Goal: Task Accomplishment & Management: Manage account settings

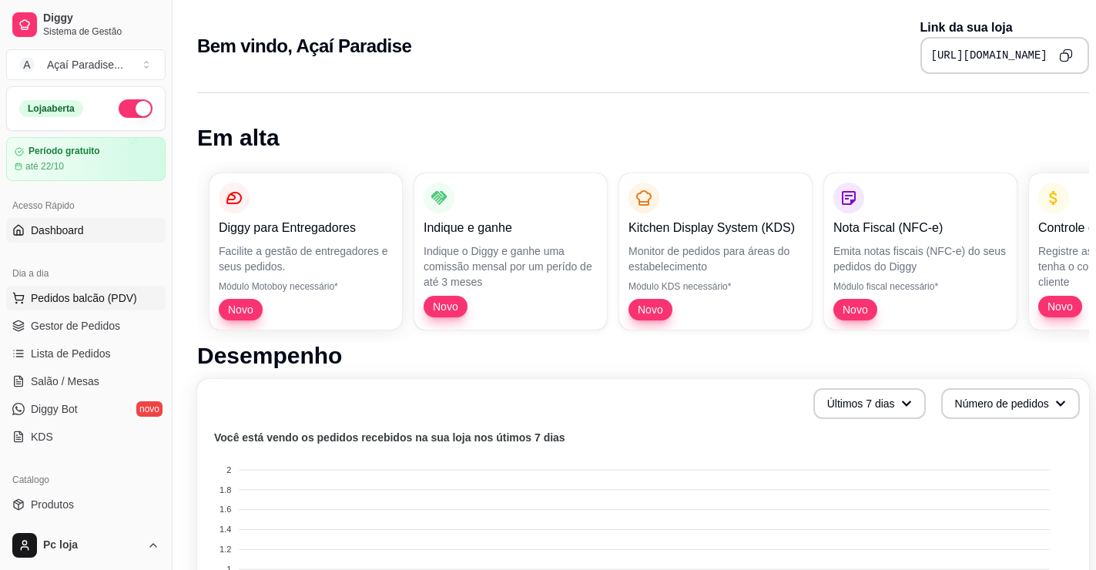
click at [98, 292] on span "Pedidos balcão (PDV)" at bounding box center [84, 297] width 106 height 15
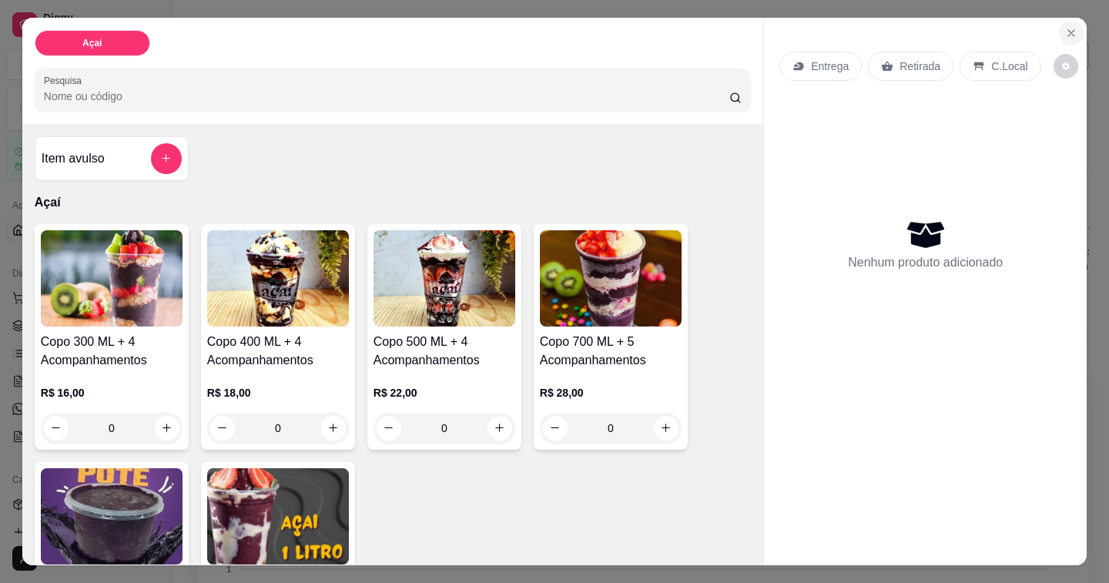
click at [1065, 27] on icon "Close" at bounding box center [1071, 33] width 12 height 12
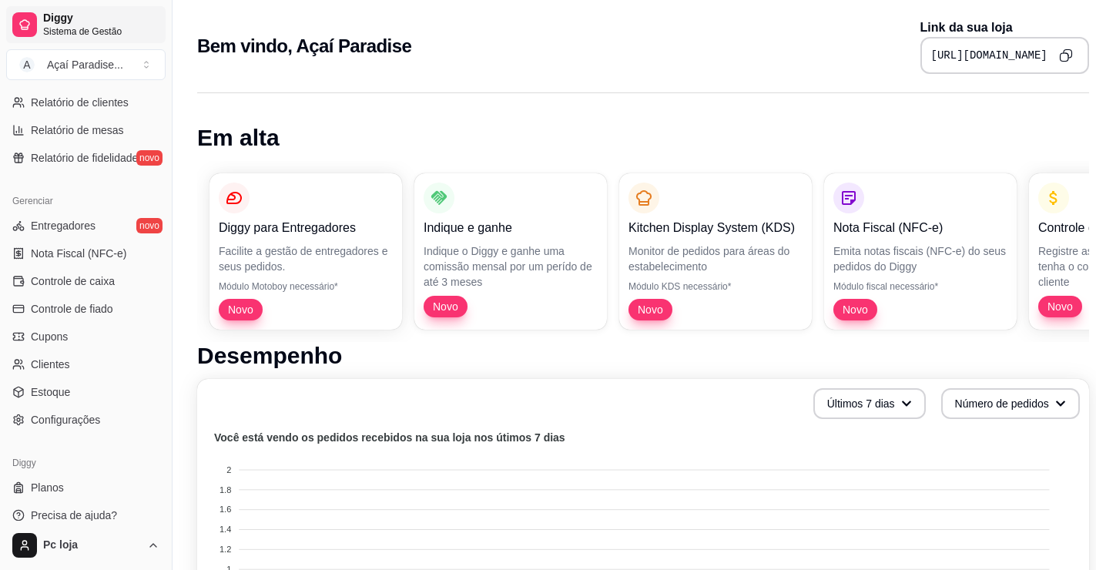
click at [66, 24] on span "Diggy" at bounding box center [101, 19] width 116 height 14
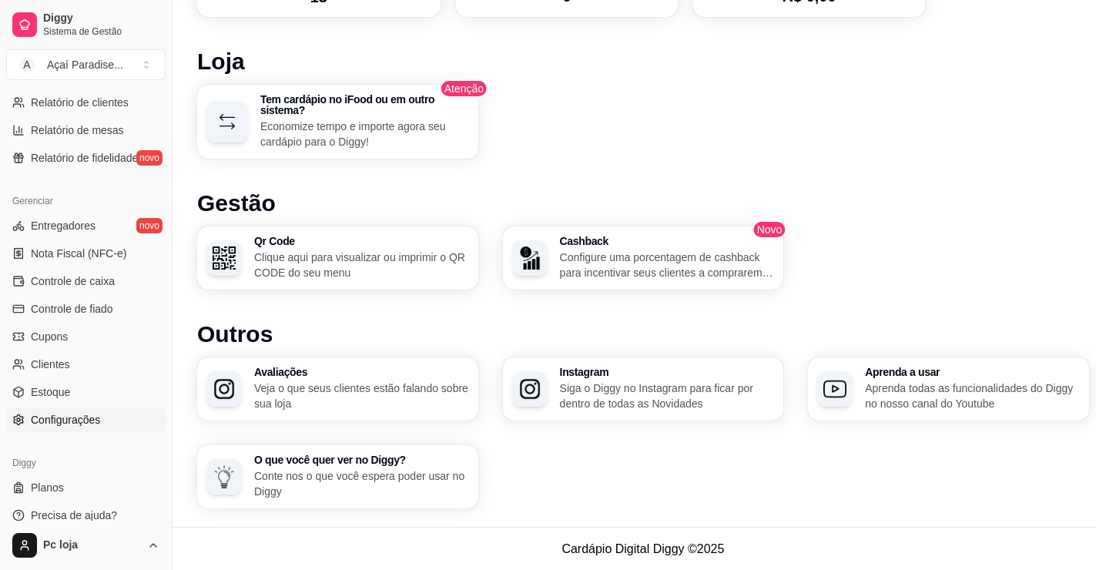
click at [65, 416] on span "Configurações" at bounding box center [65, 419] width 69 height 15
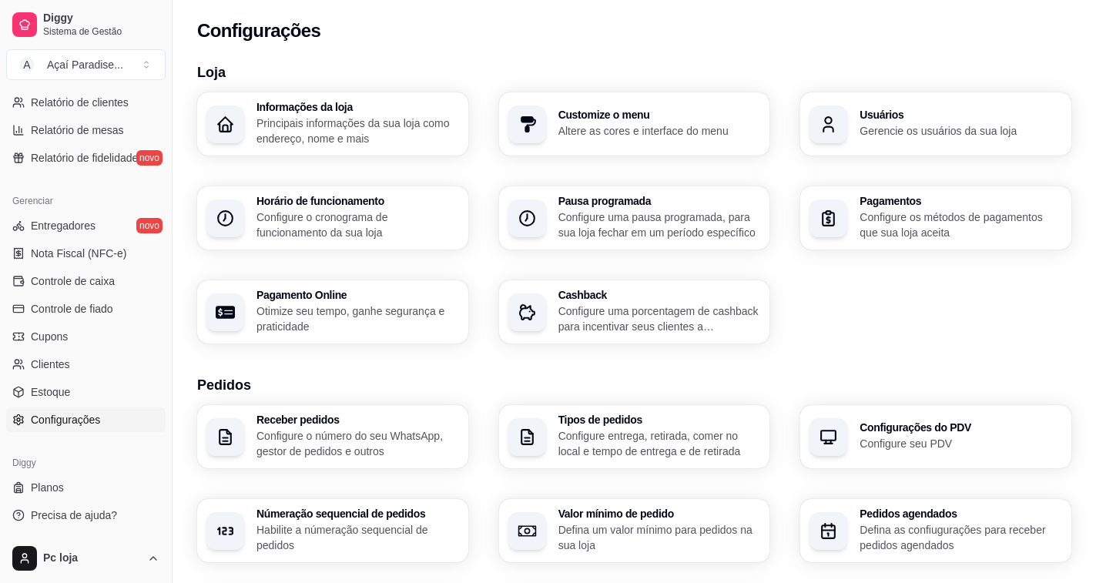
click at [365, 126] on p "Principais informações da sua loja como endereço, nome e mais" at bounding box center [357, 131] width 203 height 31
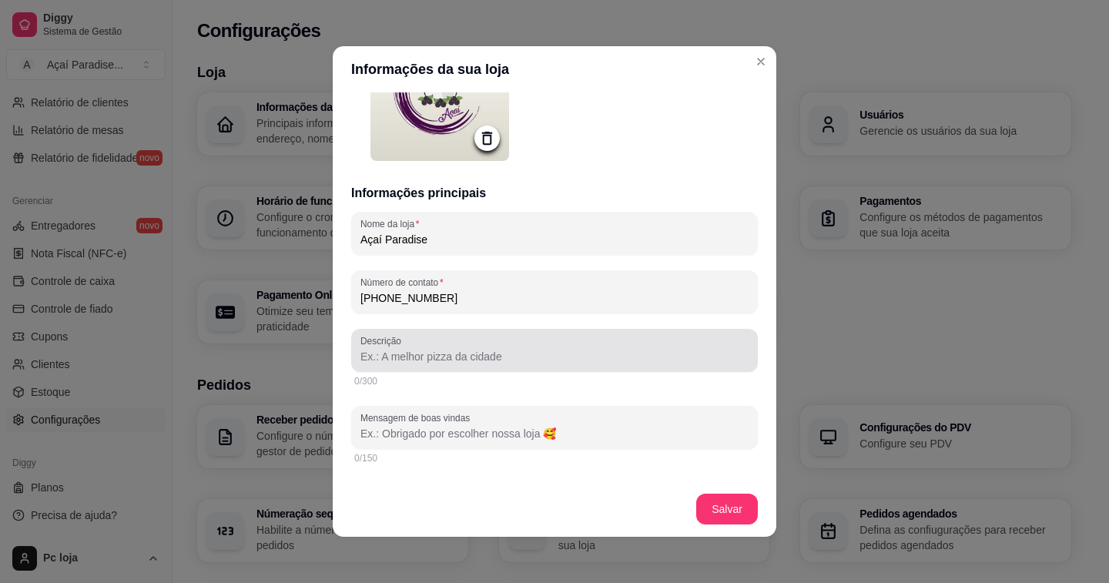
scroll to position [385, 0]
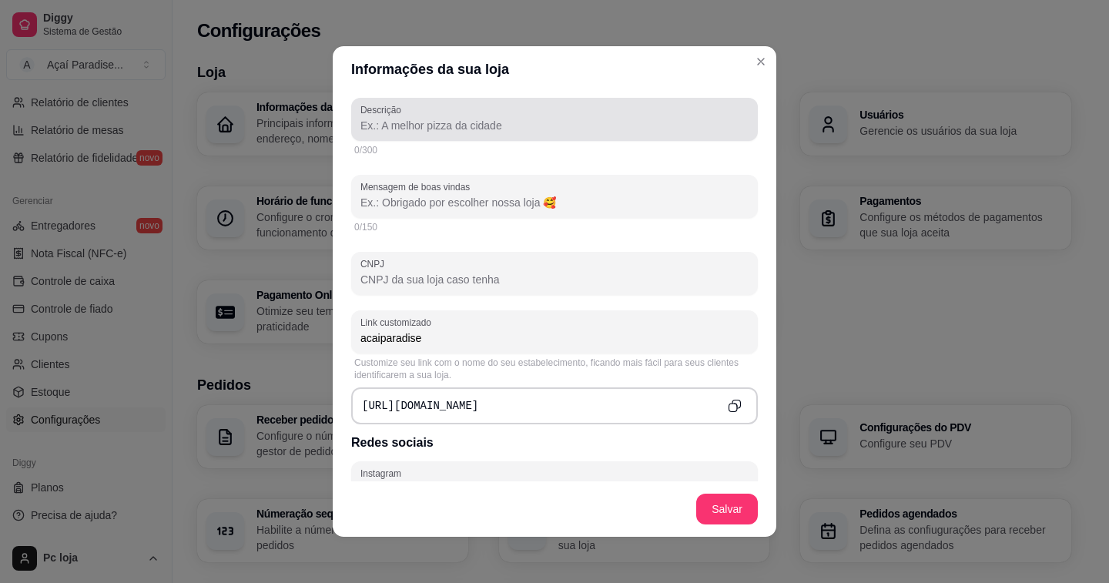
click at [755, 55] on div "Loja Informações da loja Principais informações da sua loja como endereço, nome…" at bounding box center [634, 543] width 923 height 983
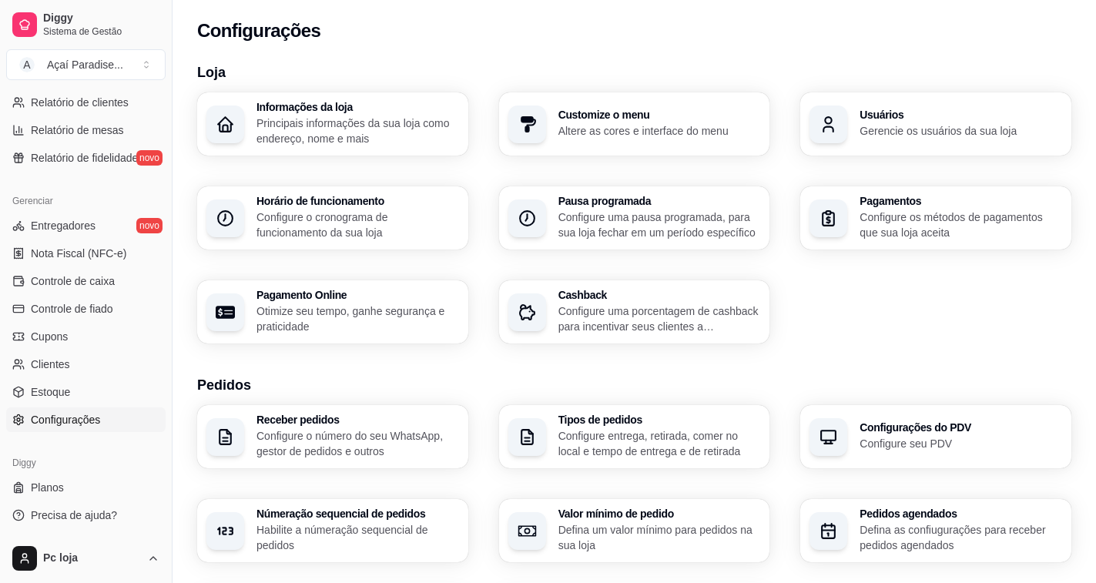
click at [912, 438] on p "Configure seu PDV" at bounding box center [960, 443] width 203 height 15
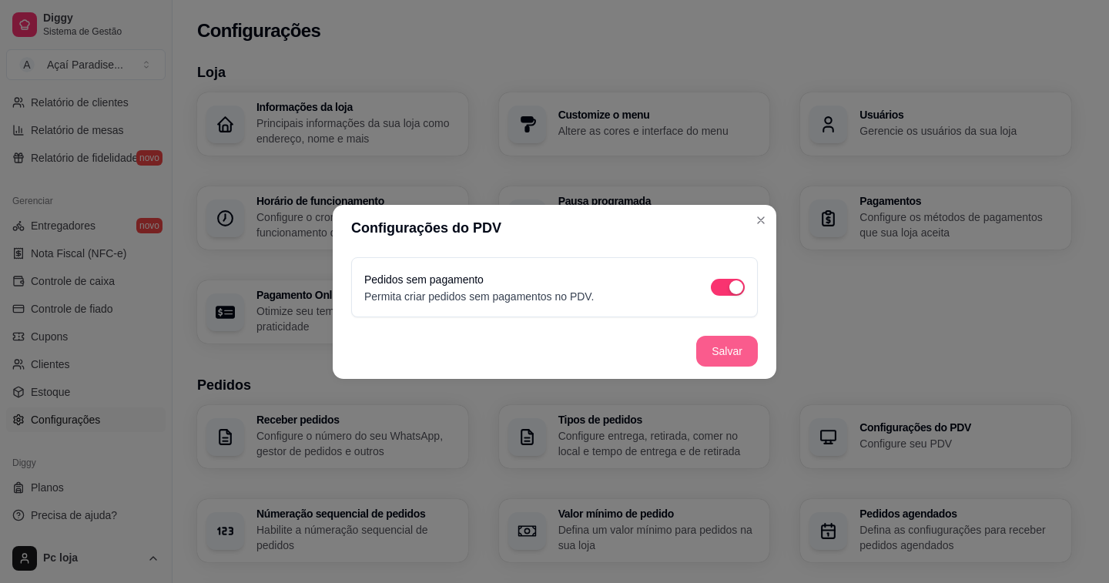
click at [716, 349] on button "Salvar" at bounding box center [727, 351] width 62 height 31
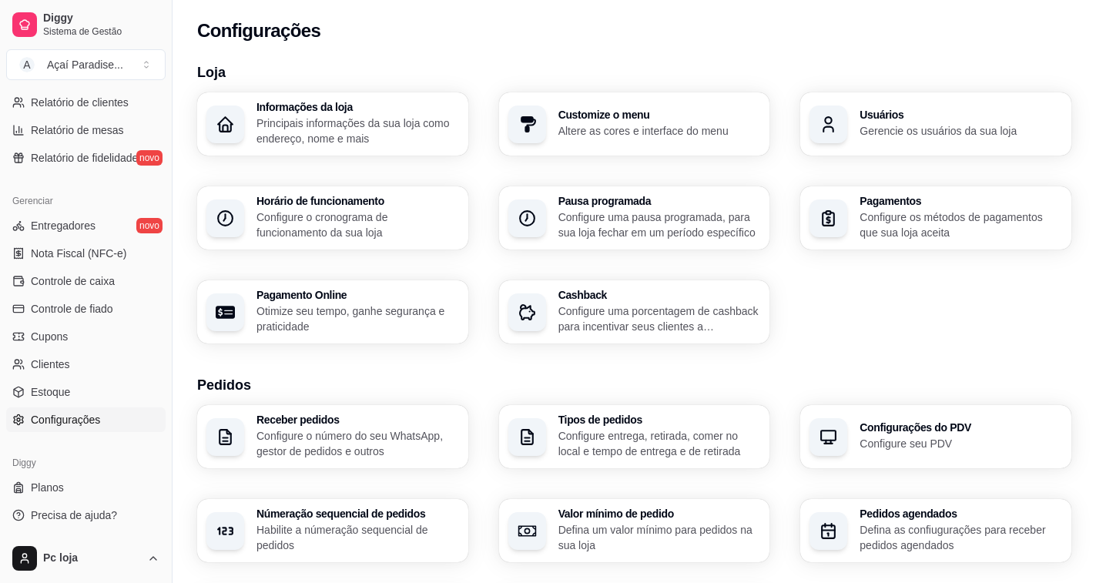
click at [381, 438] on p "Configure o número do seu WhatsApp, gestor de pedidos e outros" at bounding box center [357, 443] width 203 height 31
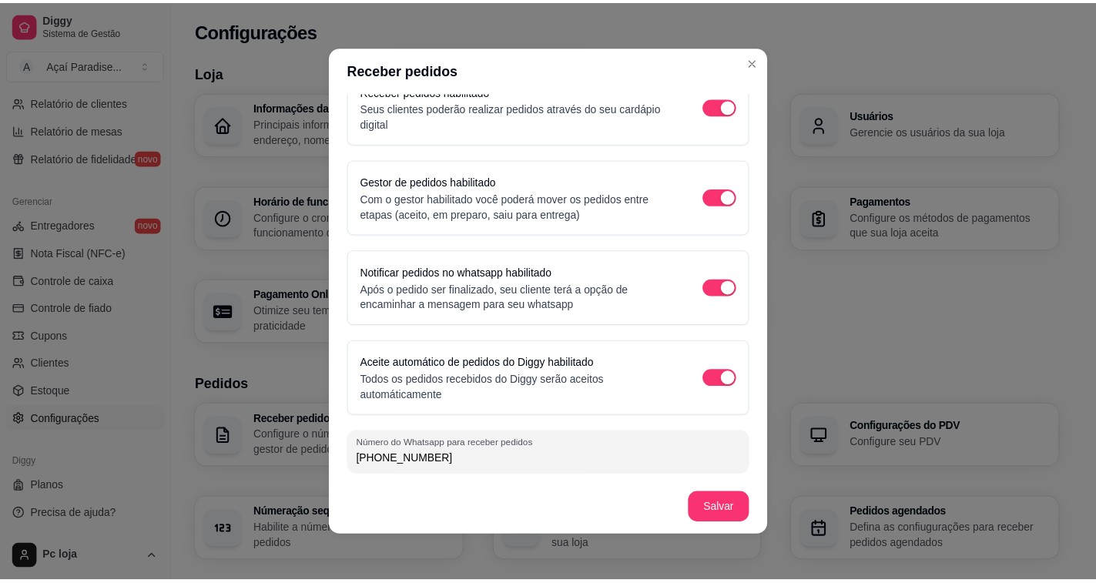
scroll to position [3, 0]
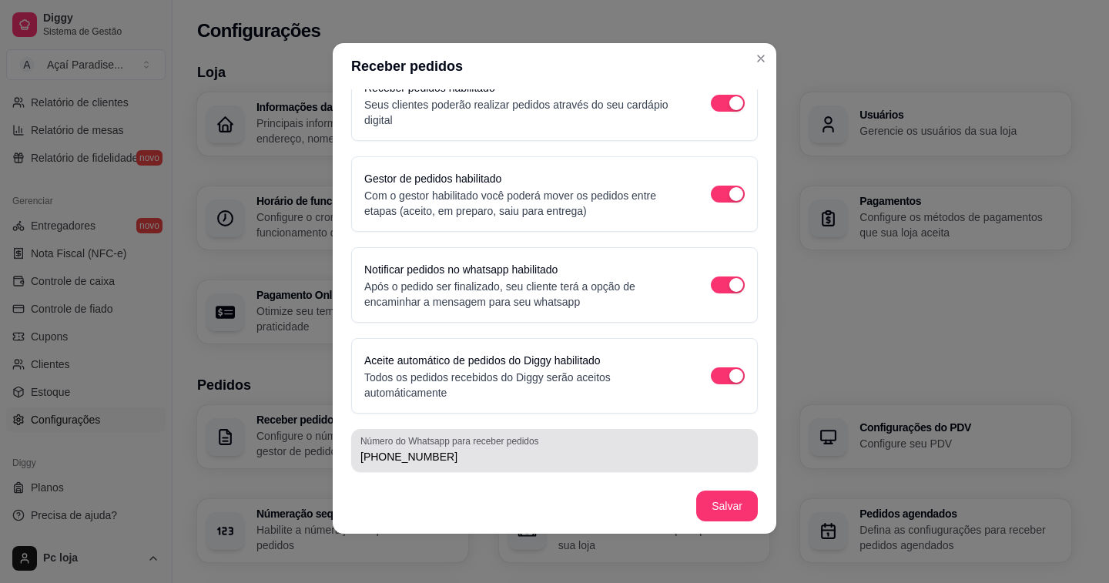
click at [409, 454] on input "(11) 9 9838-5112" at bounding box center [554, 456] width 388 height 15
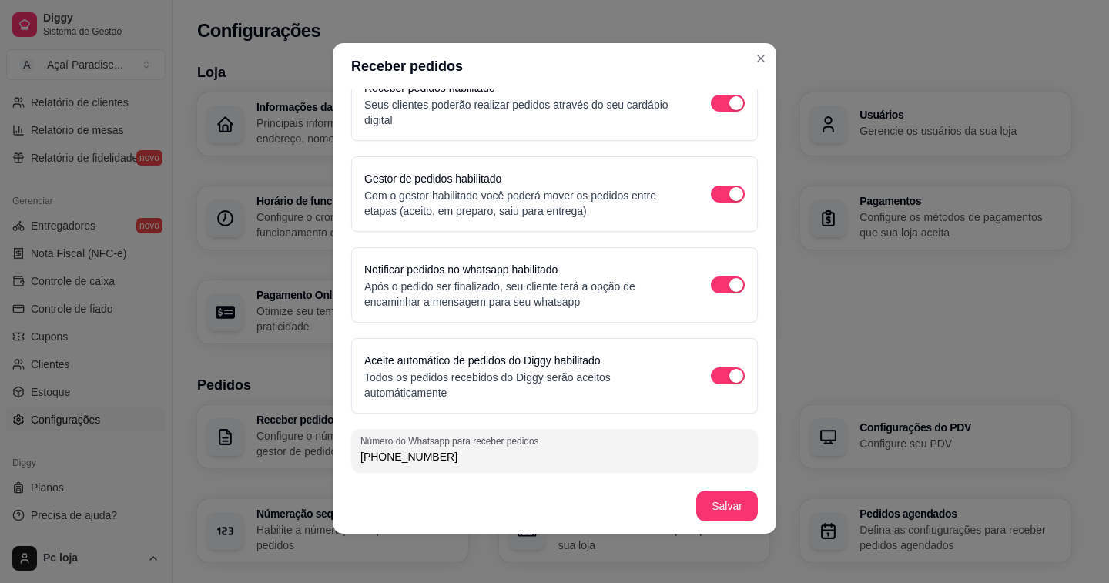
click at [446, 457] on input "(11) 9 9838-5112" at bounding box center [554, 456] width 388 height 15
type input "(11) 9 3926-8479"
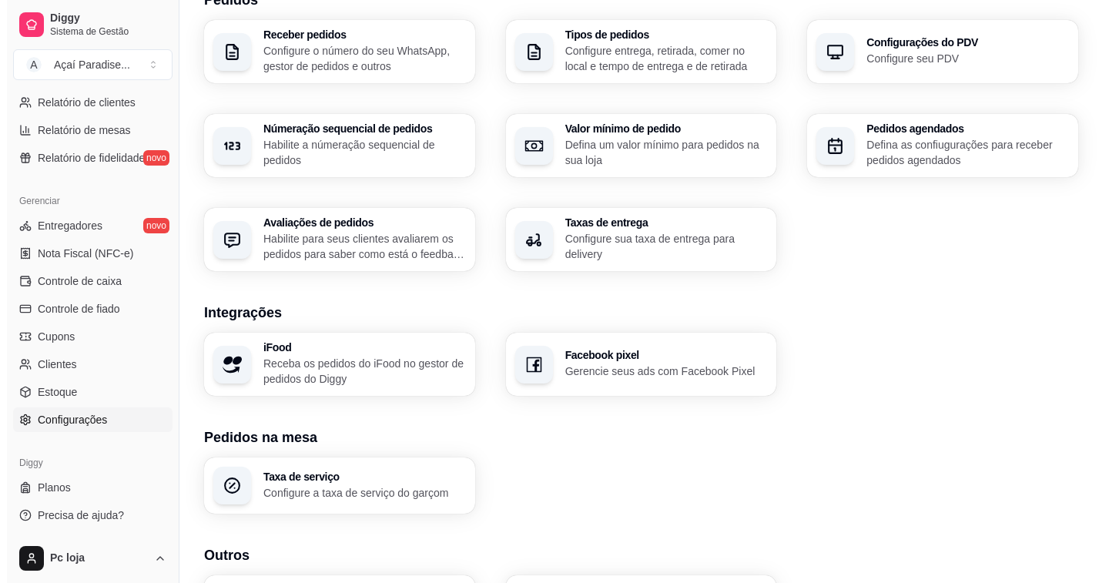
scroll to position [496, 0]
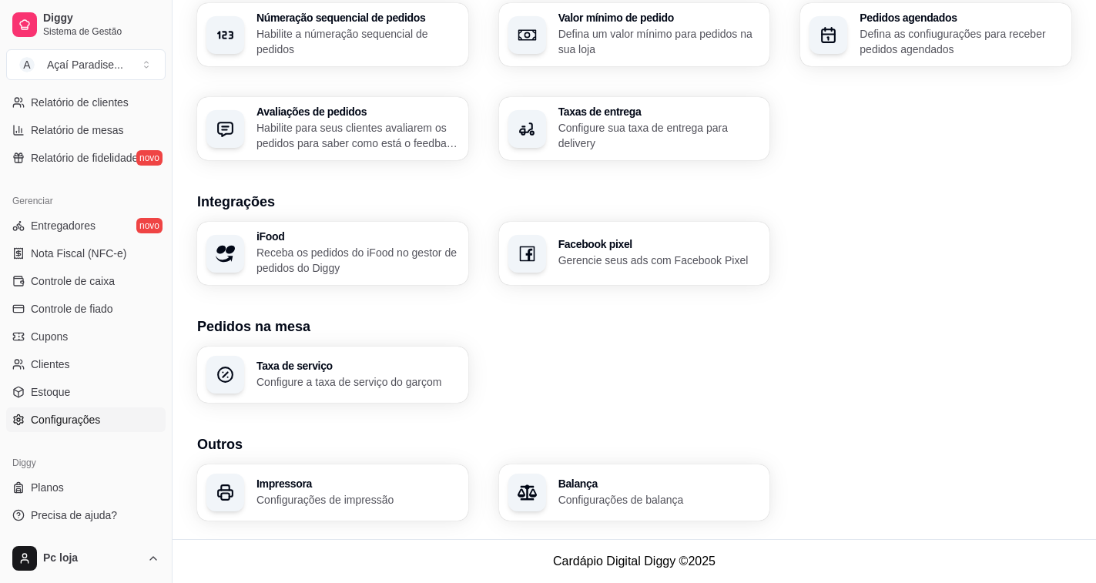
click at [302, 486] on h3 "Impressora" at bounding box center [357, 483] width 203 height 11
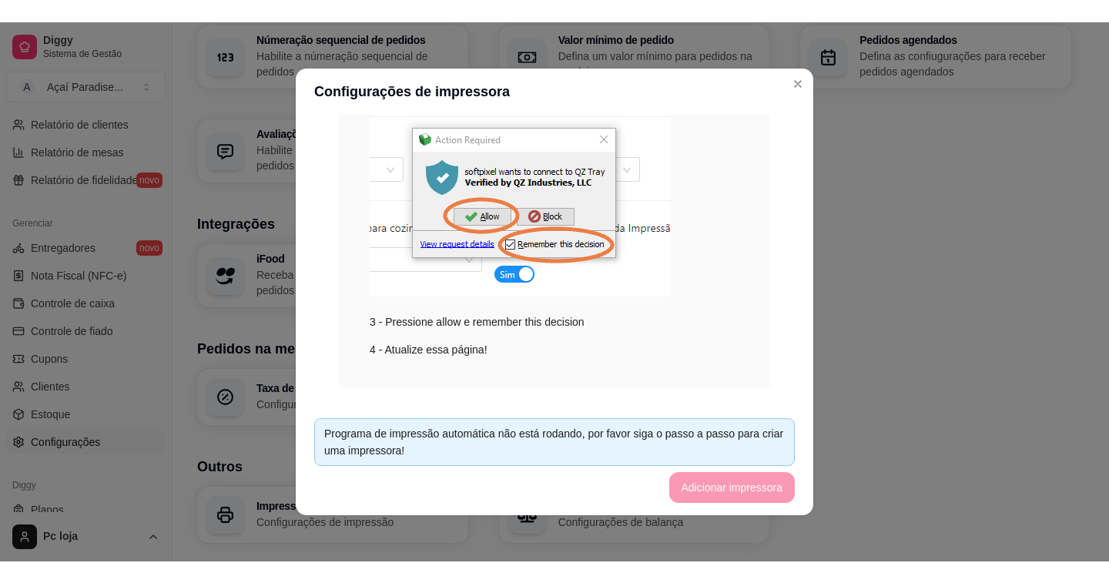
scroll to position [231, 0]
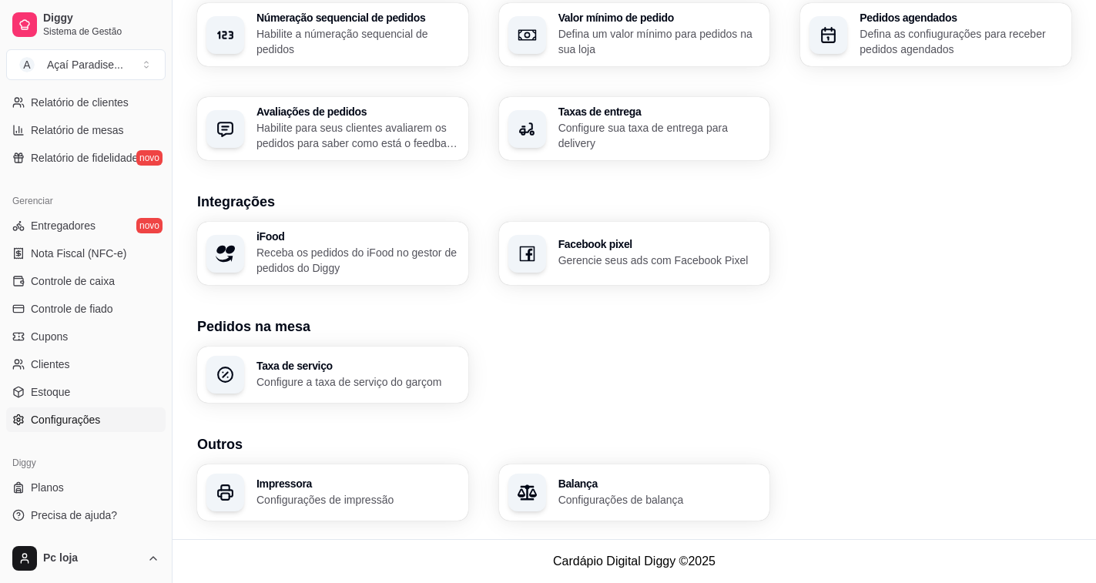
click at [332, 492] on p "Configurações de impressão" at bounding box center [357, 499] width 203 height 15
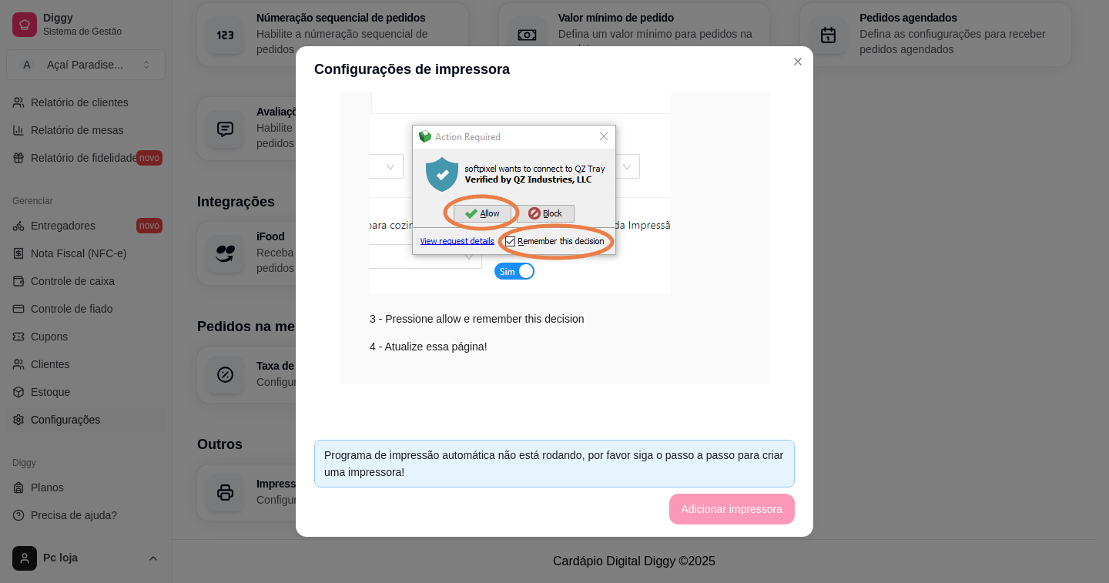
scroll to position [3, 0]
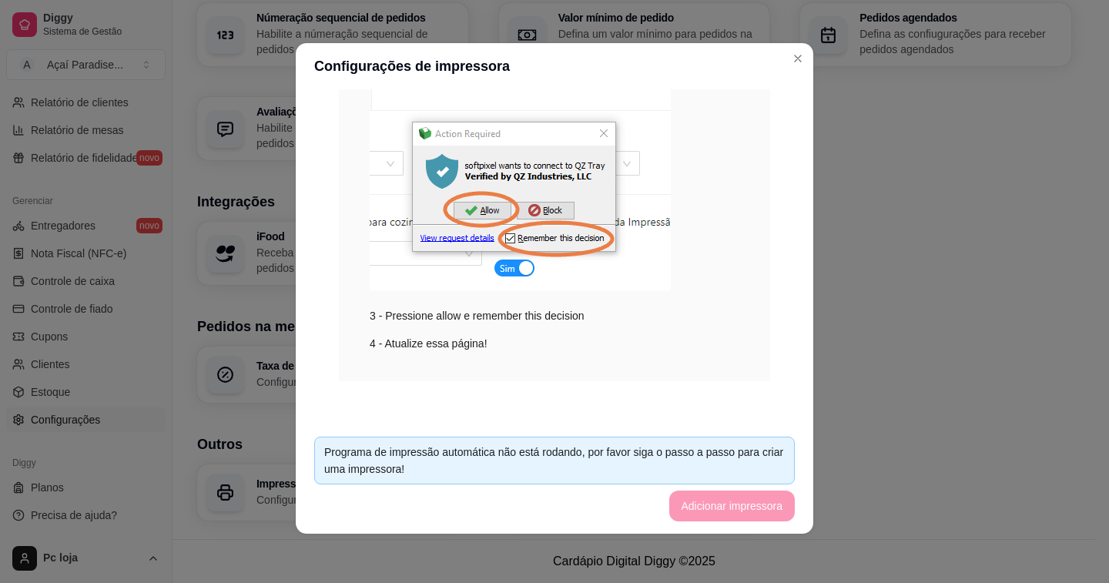
drag, startPoint x: 694, startPoint y: 506, endPoint x: 675, endPoint y: 493, distance: 22.6
click at [694, 506] on footer "Programa de impressão automática não está rodando, por favor siga o passo a pas…" at bounding box center [555, 478] width 518 height 109
click at [632, 454] on div "Programa de impressão automática não está rodando, por favor siga o passo a pas…" at bounding box center [554, 461] width 461 height 34
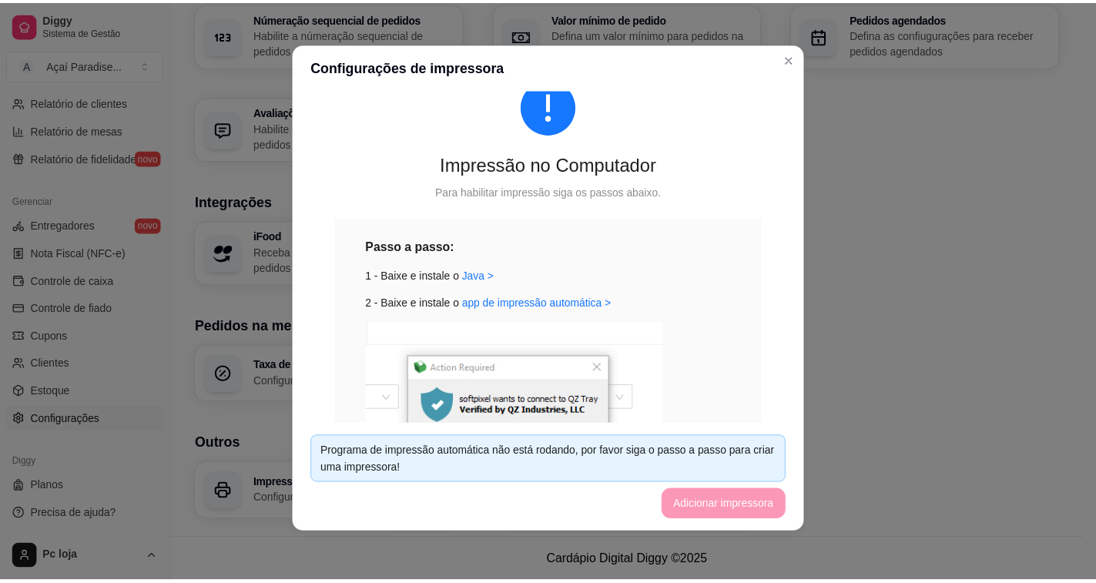
scroll to position [0, 0]
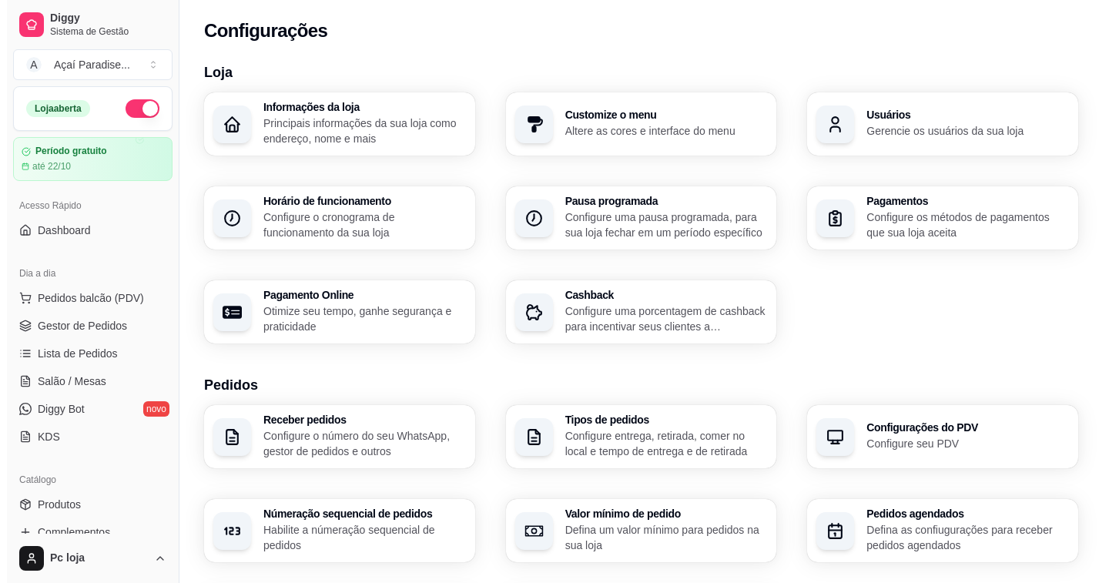
scroll to position [496, 0]
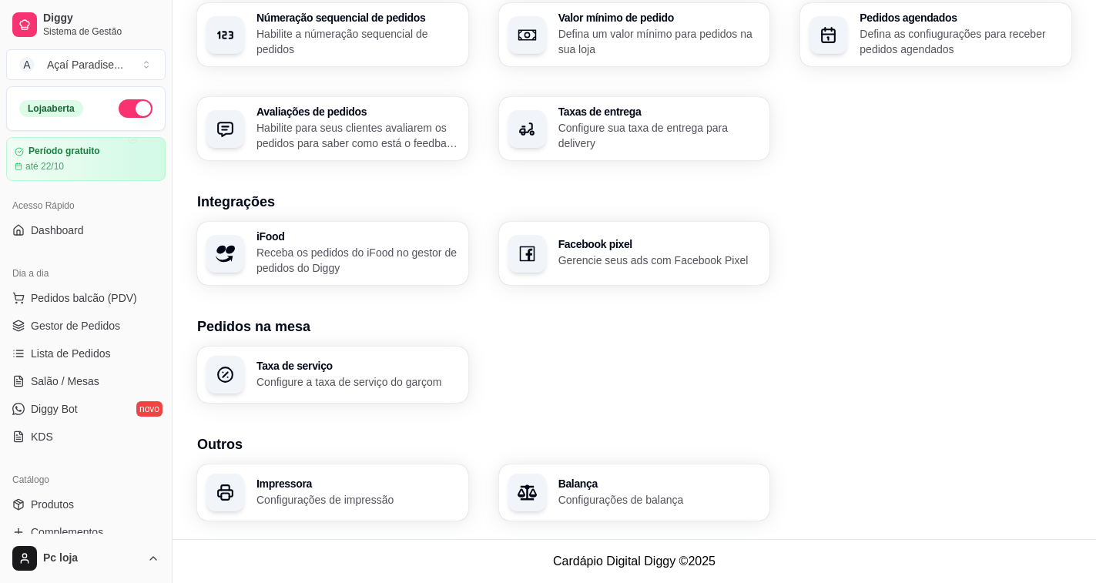
click at [335, 481] on h3 "Impressora" at bounding box center [357, 483] width 203 height 11
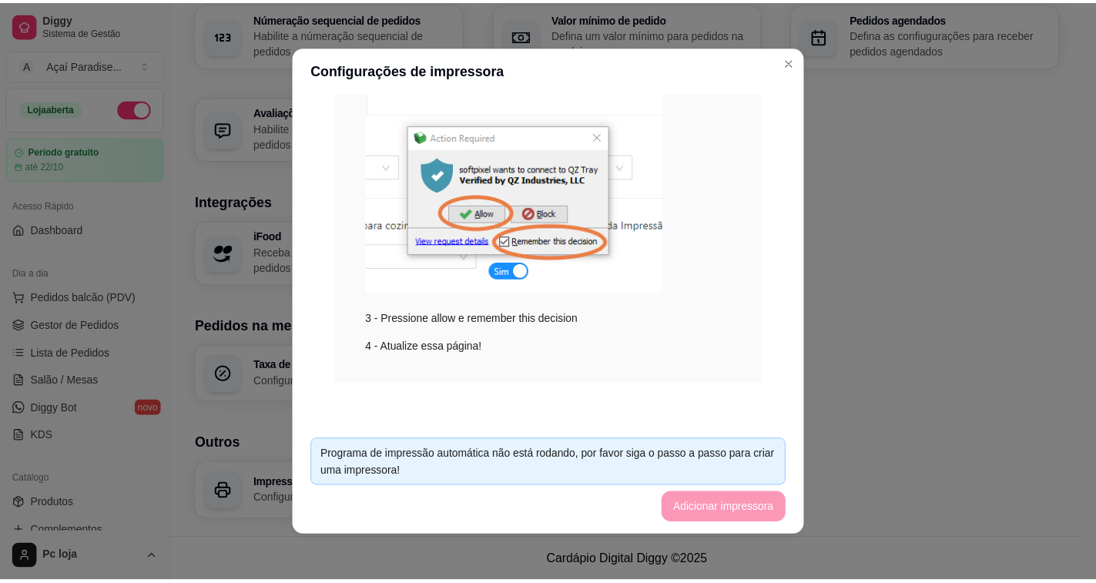
scroll to position [3, 0]
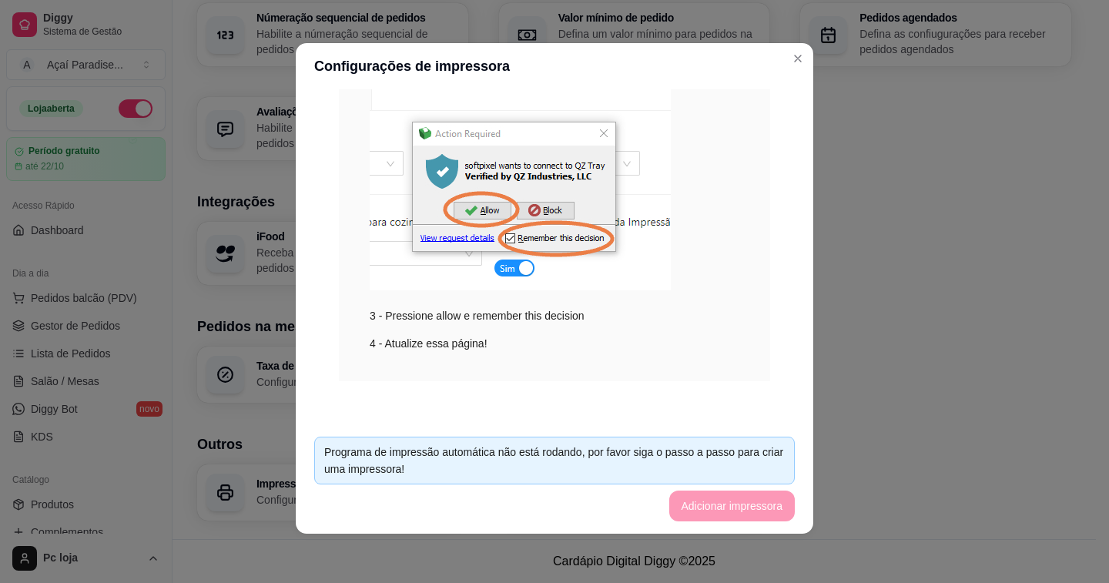
click at [706, 504] on footer "Programa de impressão automática não está rodando, por favor siga o passo a pas…" at bounding box center [555, 478] width 518 height 109
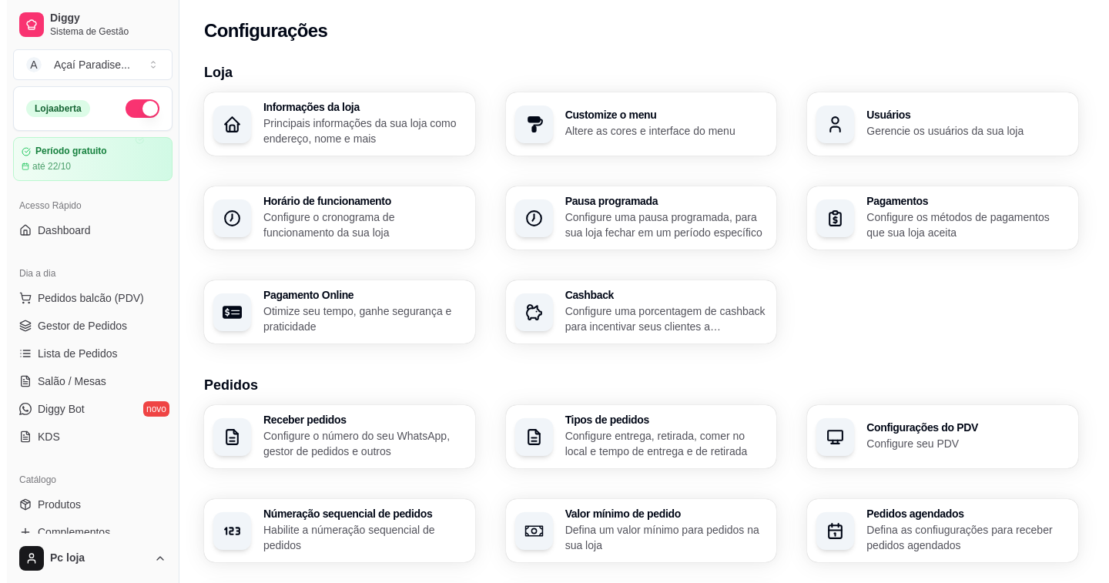
scroll to position [496, 0]
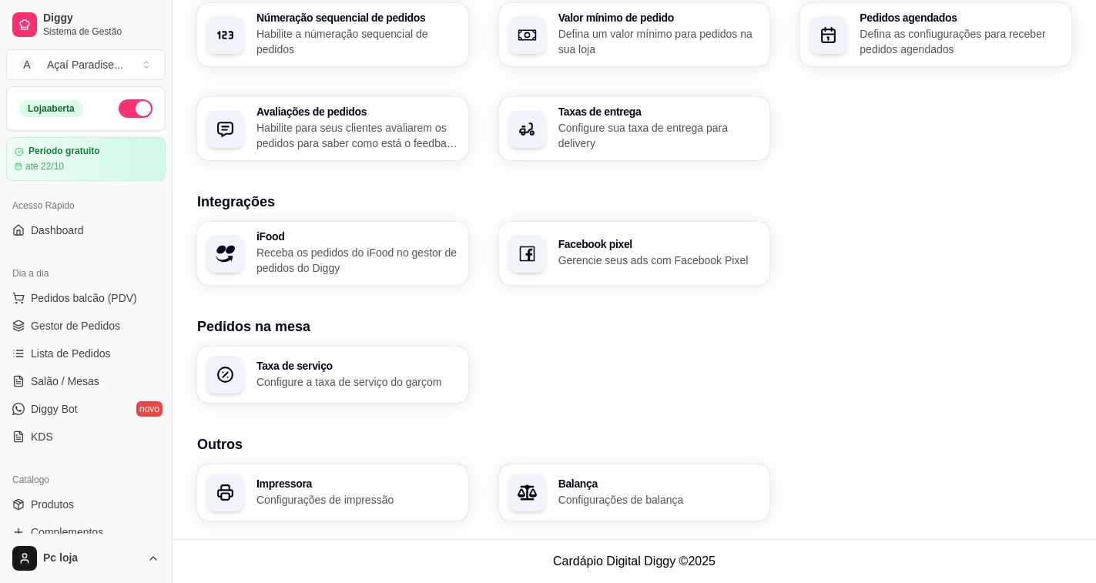
click at [330, 495] on p "Configurações de impressão" at bounding box center [357, 499] width 203 height 15
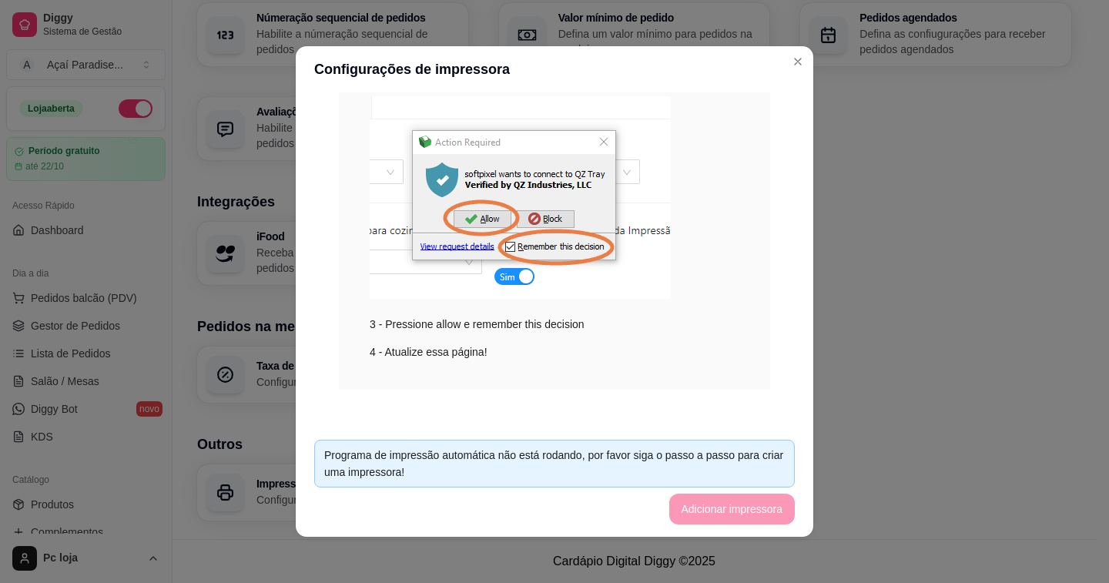
scroll to position [289, 0]
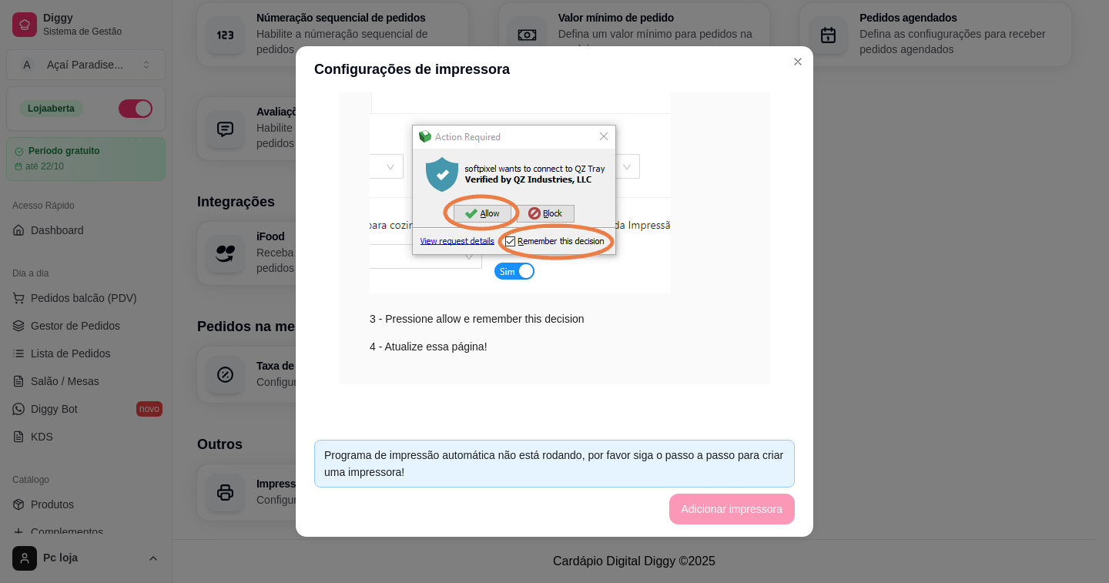
click at [695, 503] on footer "Programa de impressão automática não está rodando, por favor siga o passo a pas…" at bounding box center [555, 481] width 518 height 109
click at [695, 504] on footer "Programa de impressão automática não está rodando, por favor siga o passo a pas…" at bounding box center [555, 481] width 518 height 109
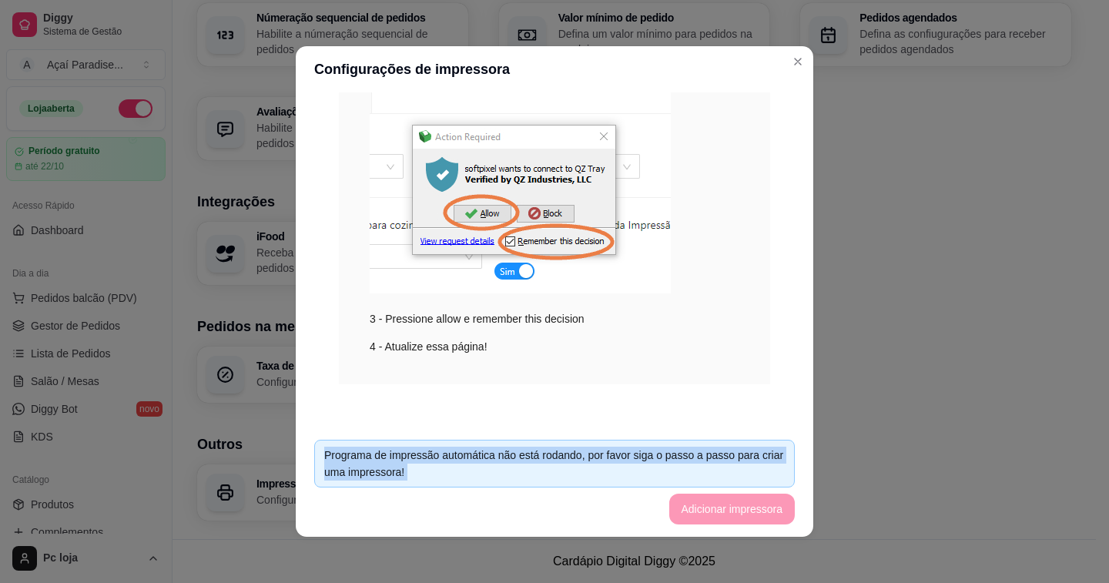
click at [695, 504] on footer "Programa de impressão automática não está rodando, por favor siga o passo a pas…" at bounding box center [555, 481] width 518 height 109
click at [647, 368] on div "Passo a passo: 1 - Baixe e instale o Java > 2 - Baixe e instale o app de impres…" at bounding box center [554, 185] width 431 height 397
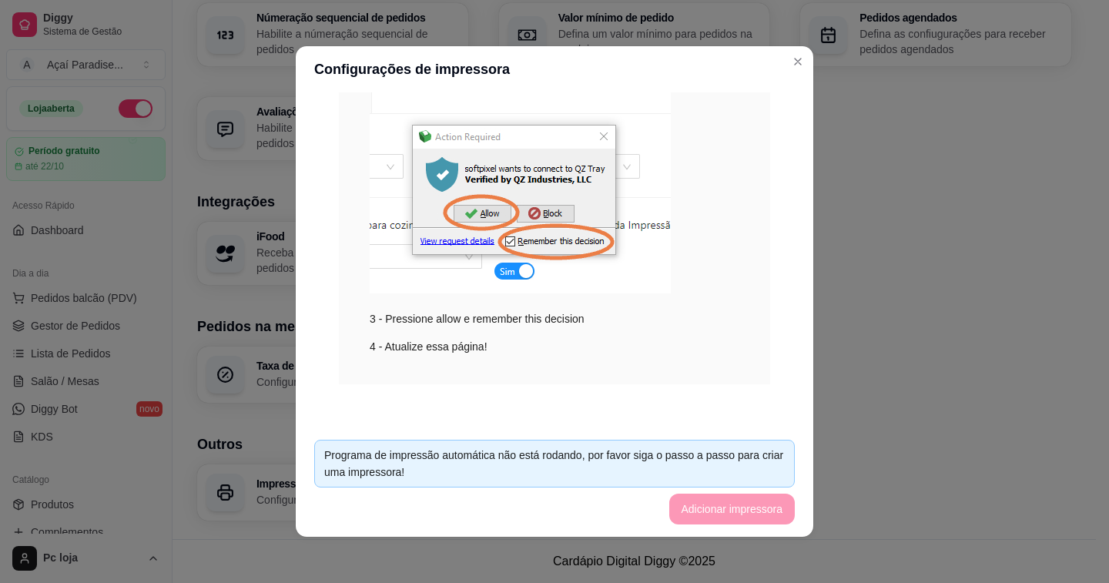
drag, startPoint x: 377, startPoint y: 321, endPoint x: 538, endPoint y: 351, distance: 163.0
click at [508, 312] on div "3 - Pressione allow e remember this decision" at bounding box center [555, 209] width 370 height 236
click at [554, 374] on div "Passo a passo: 1 - Baixe e instale o Java > 2 - Baixe e instale o app de impres…" at bounding box center [554, 185] width 431 height 397
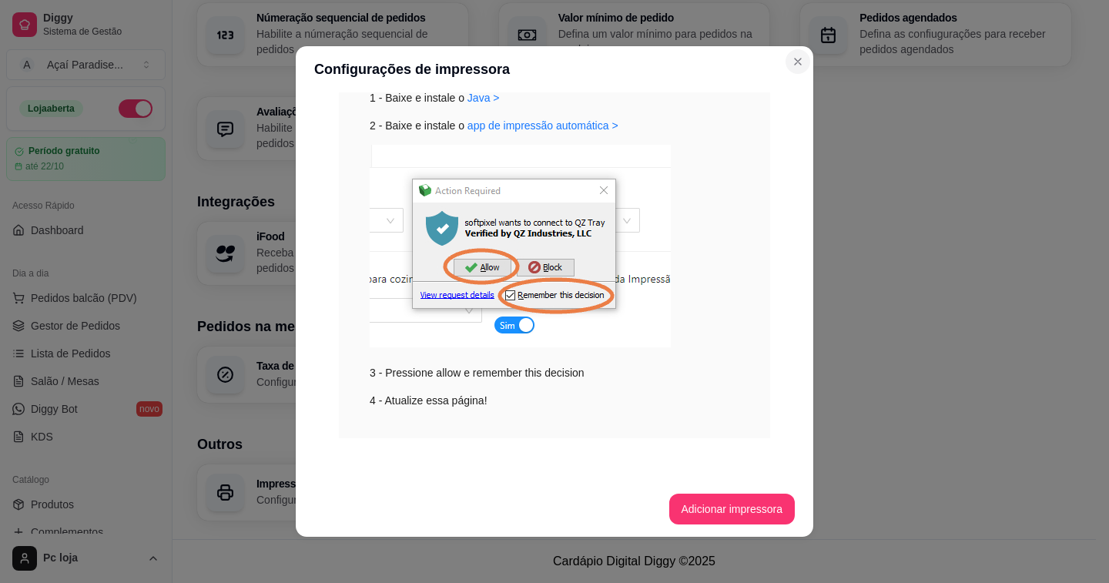
scroll to position [235, 0]
click at [710, 503] on button "Adicionar impressora" at bounding box center [732, 509] width 126 height 31
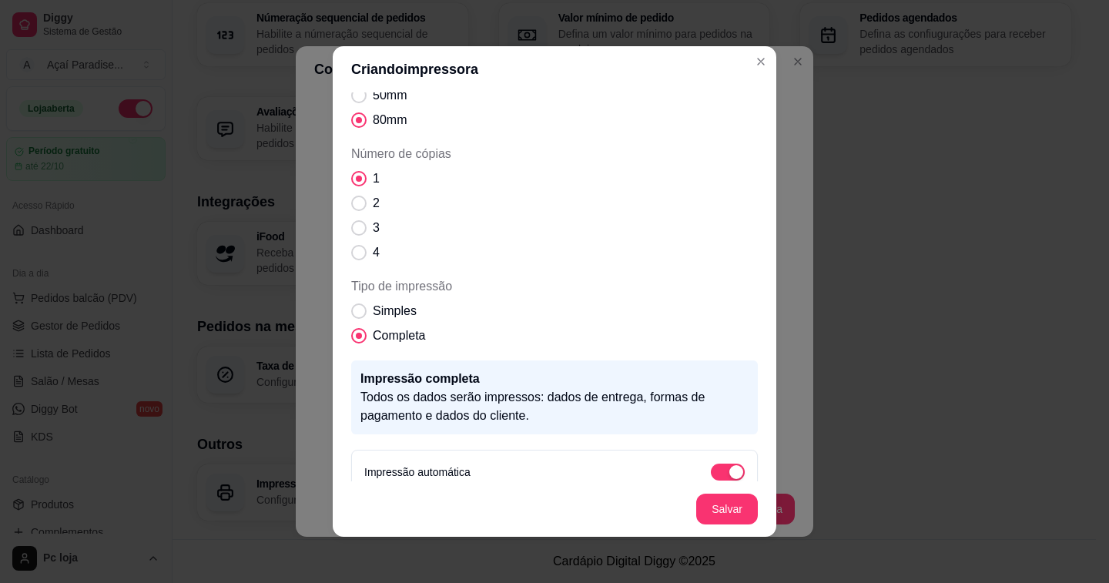
scroll to position [0, 0]
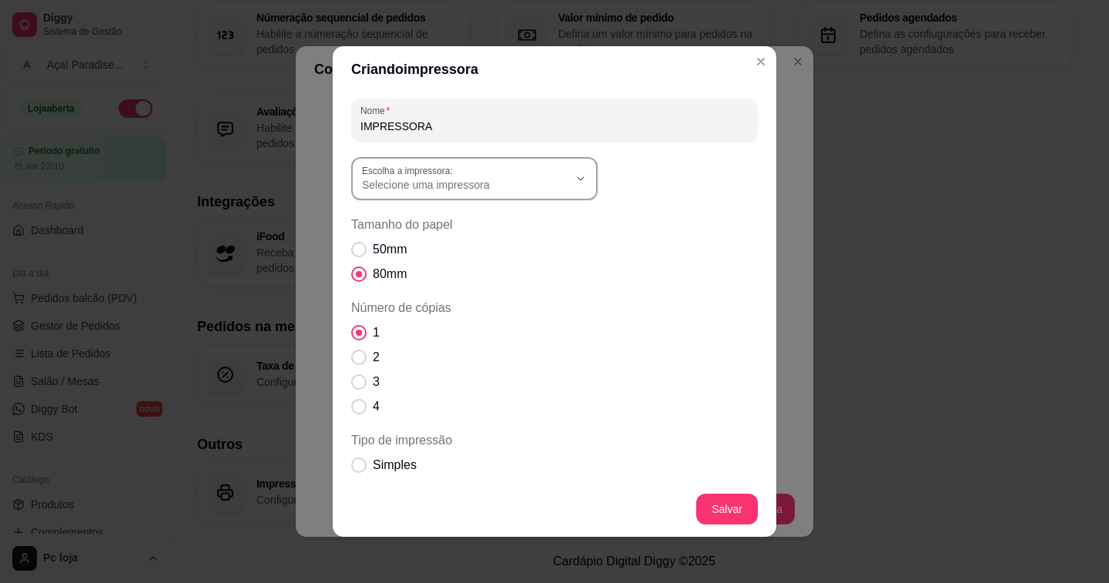
click at [577, 187] on button "Escolha a impressora: Selecione uma impressora" at bounding box center [474, 178] width 246 height 43
click at [707, 254] on div "50mm 80mm" at bounding box center [554, 261] width 407 height 43
click at [489, 168] on div "Selecione uma impressora" at bounding box center [465, 179] width 206 height 28
click at [520, 182] on span "Selecione uma impressora" at bounding box center [465, 184] width 206 height 15
click at [677, 226] on span "Tamanho do papel" at bounding box center [554, 225] width 407 height 18
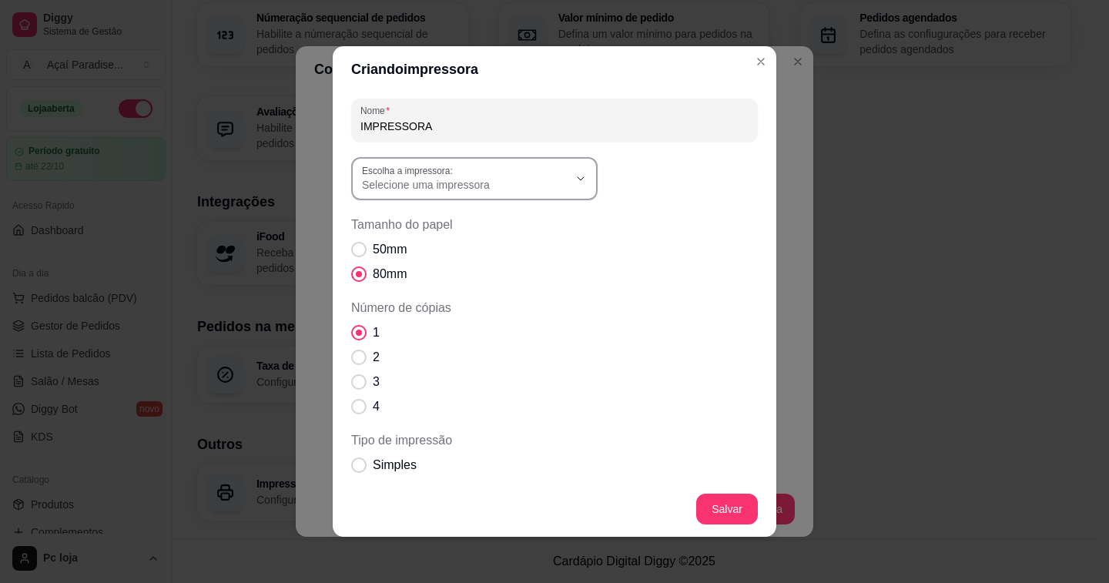
click at [480, 179] on span "Selecione uma impressora" at bounding box center [465, 184] width 206 height 15
click at [662, 333] on div "1 2 3 4" at bounding box center [554, 369] width 407 height 92
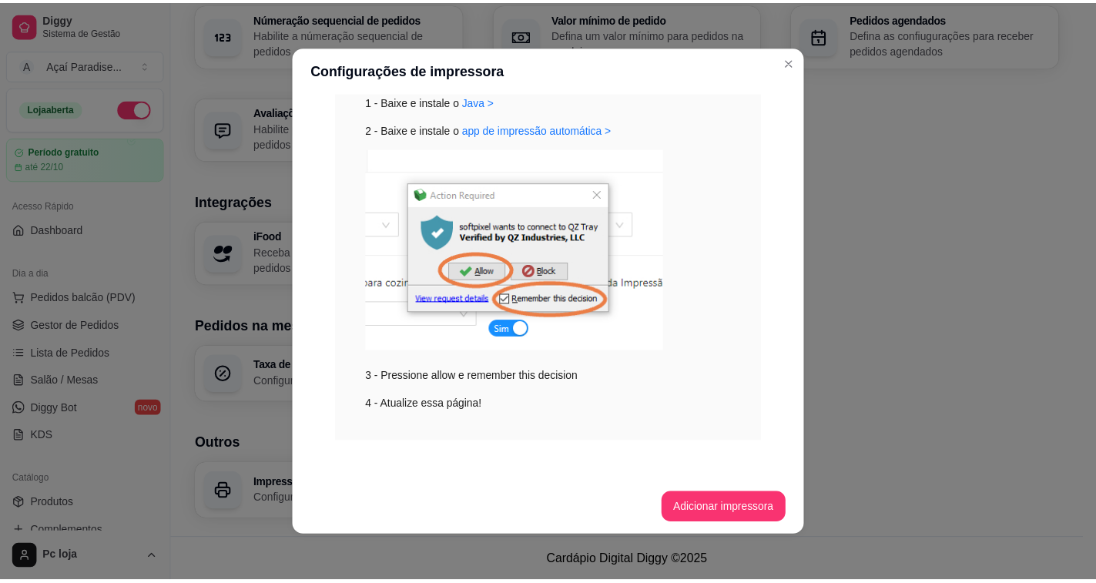
scroll to position [235, 0]
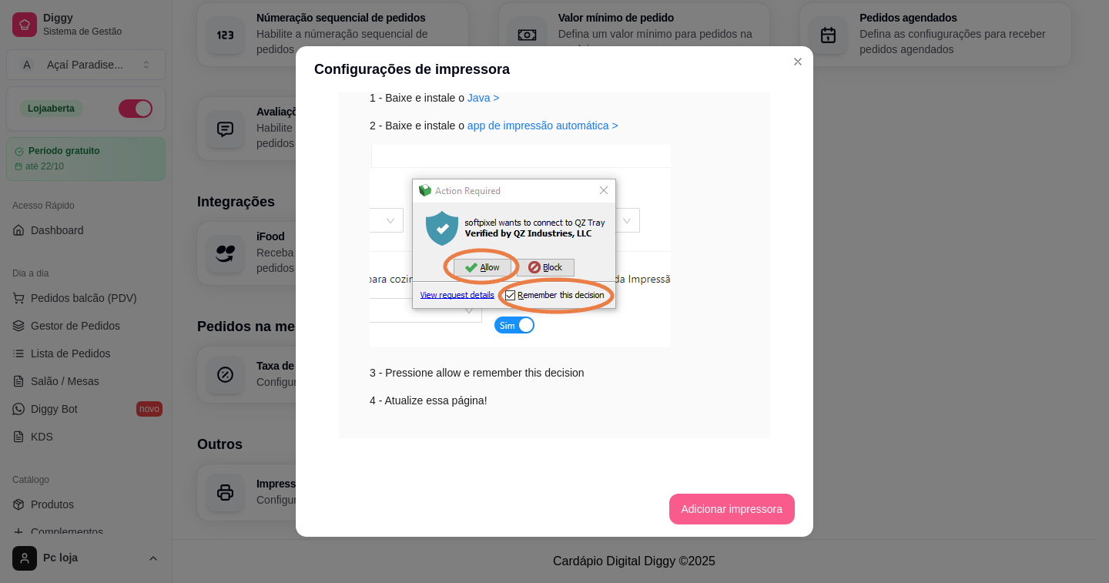
click at [752, 502] on button "Adicionar impressora" at bounding box center [732, 509] width 126 height 31
click at [441, 171] on label "Escolha a impressora:" at bounding box center [410, 170] width 96 height 13
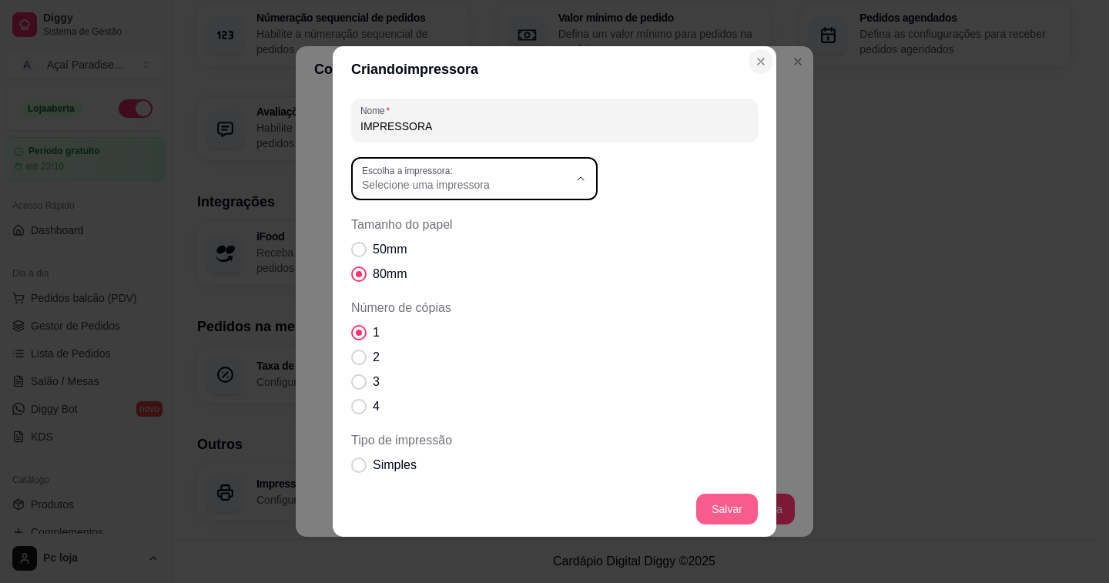
click at [758, 59] on icon "Close" at bounding box center [761, 62] width 6 height 6
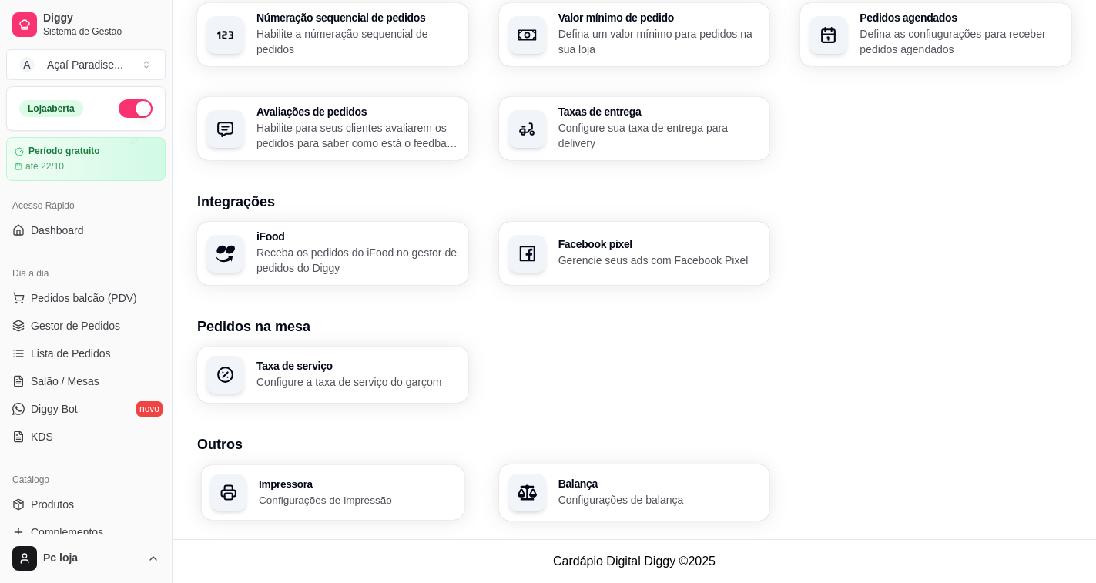
click at [280, 474] on div "Impressora Configurações de impressão" at bounding box center [332, 492] width 263 height 55
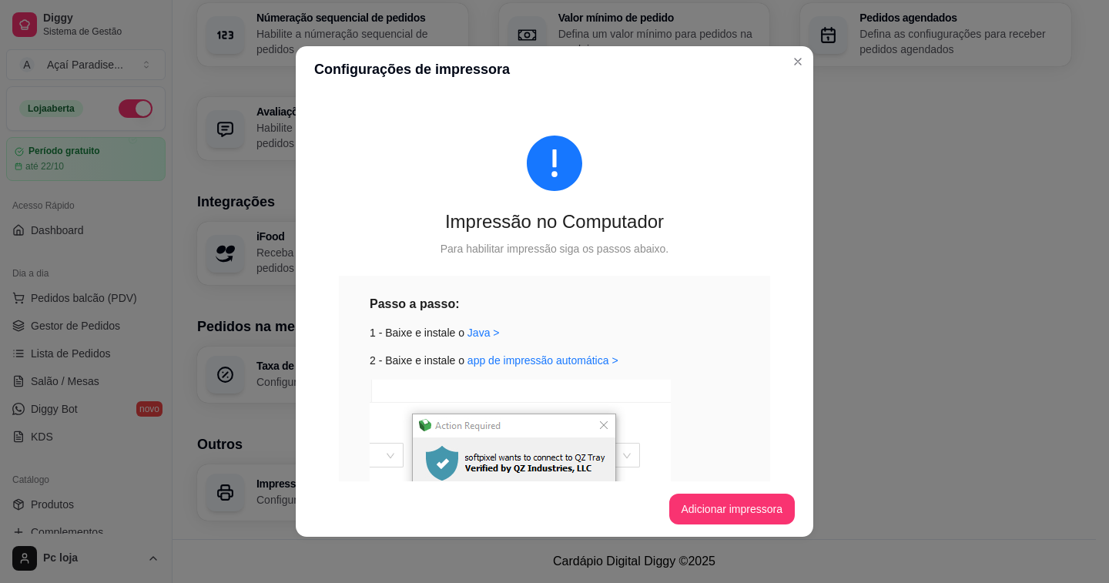
click at [679, 514] on button "Adicionar impressora" at bounding box center [732, 509] width 126 height 31
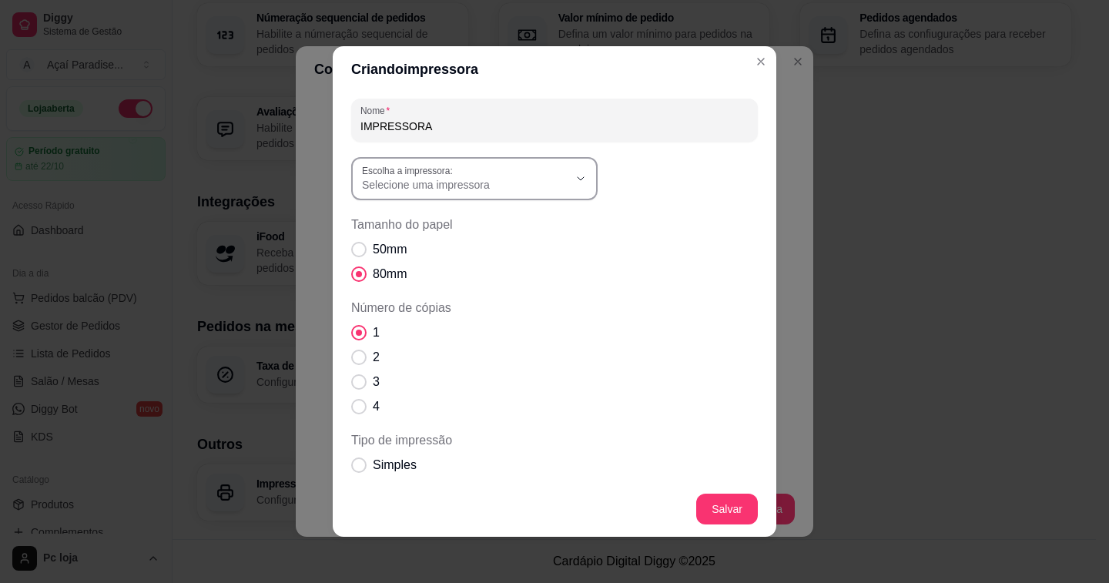
click at [538, 177] on span "Selecione uma impressora" at bounding box center [465, 184] width 206 height 15
click at [594, 393] on div "1 2 3 4" at bounding box center [554, 369] width 407 height 92
click at [435, 177] on span "Selecione uma impressora" at bounding box center [465, 184] width 206 height 15
click at [455, 117] on div "IMPRESSORA" at bounding box center [554, 120] width 388 height 31
click at [444, 176] on label "Escolha a impressora:" at bounding box center [410, 170] width 96 height 13
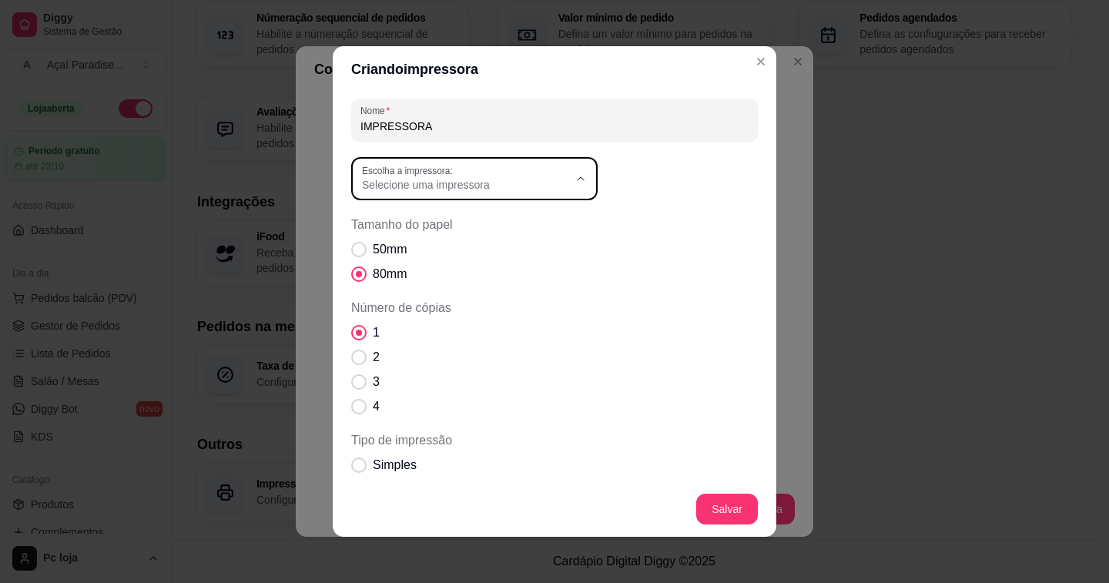
click at [755, 57] on icon "Close" at bounding box center [761, 61] width 12 height 12
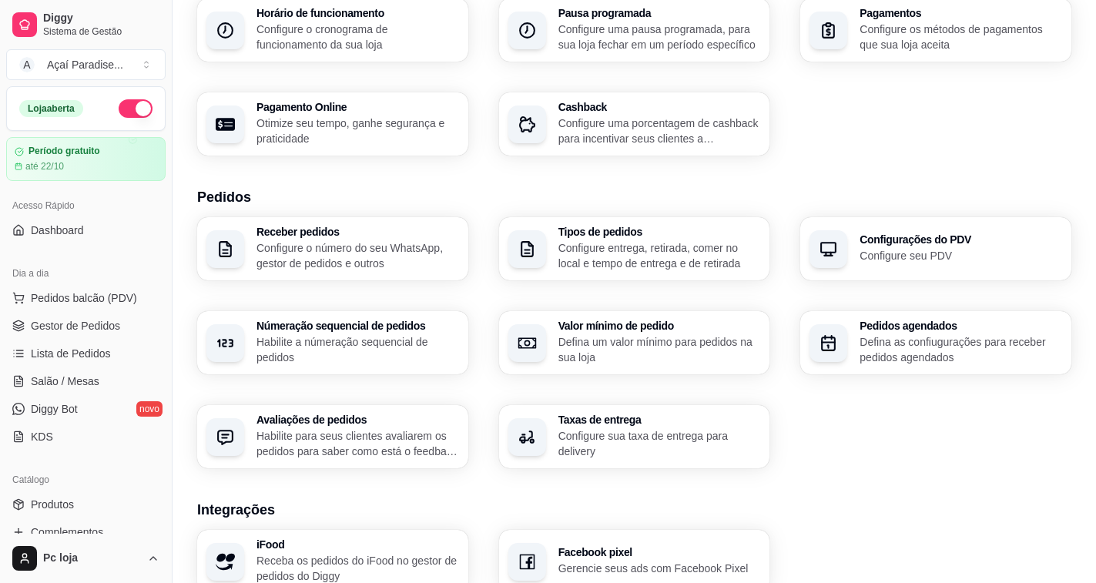
scroll to position [0, 0]
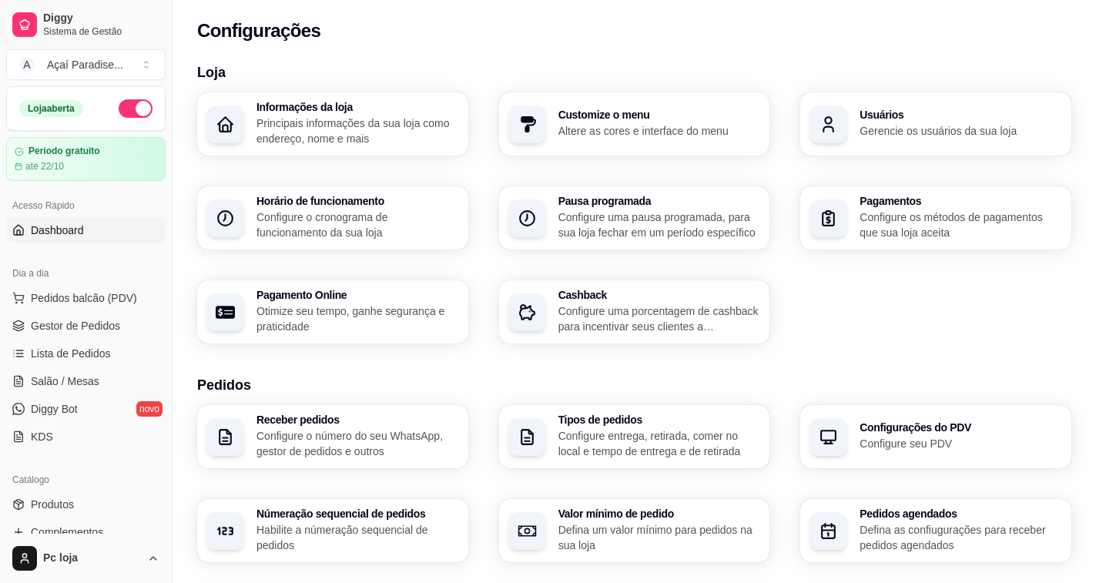
click at [59, 219] on link "Dashboard" at bounding box center [85, 230] width 159 height 25
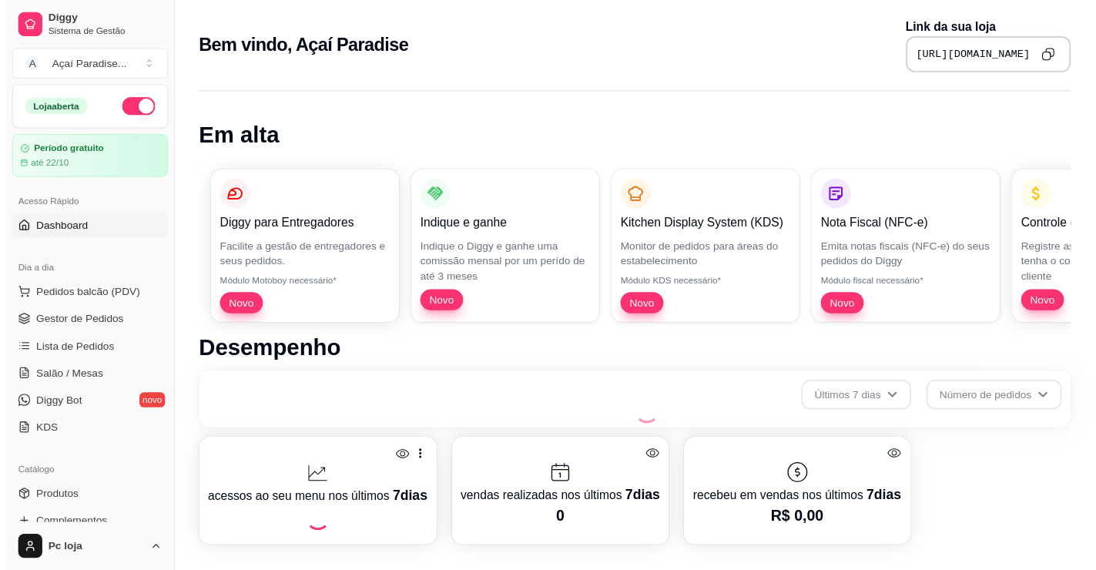
scroll to position [539, 0]
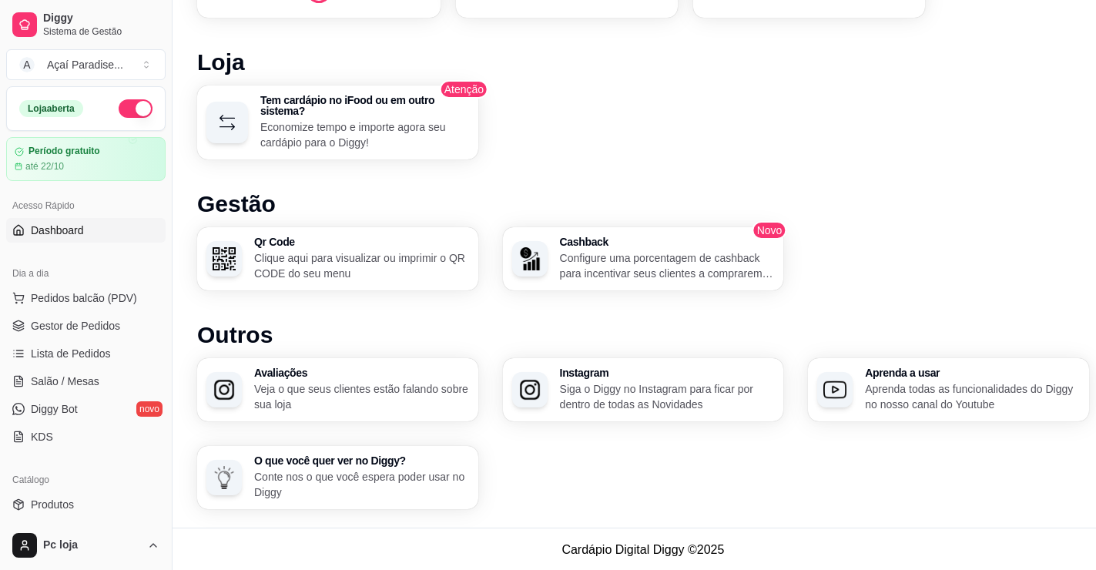
click at [62, 229] on span "Dashboard" at bounding box center [57, 230] width 53 height 15
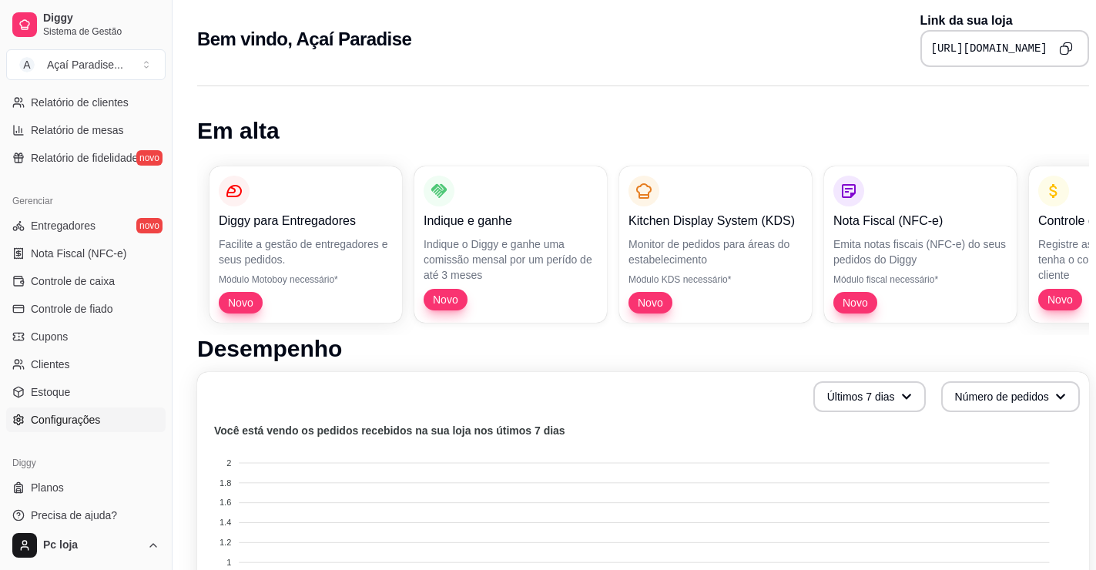
scroll to position [77, 0]
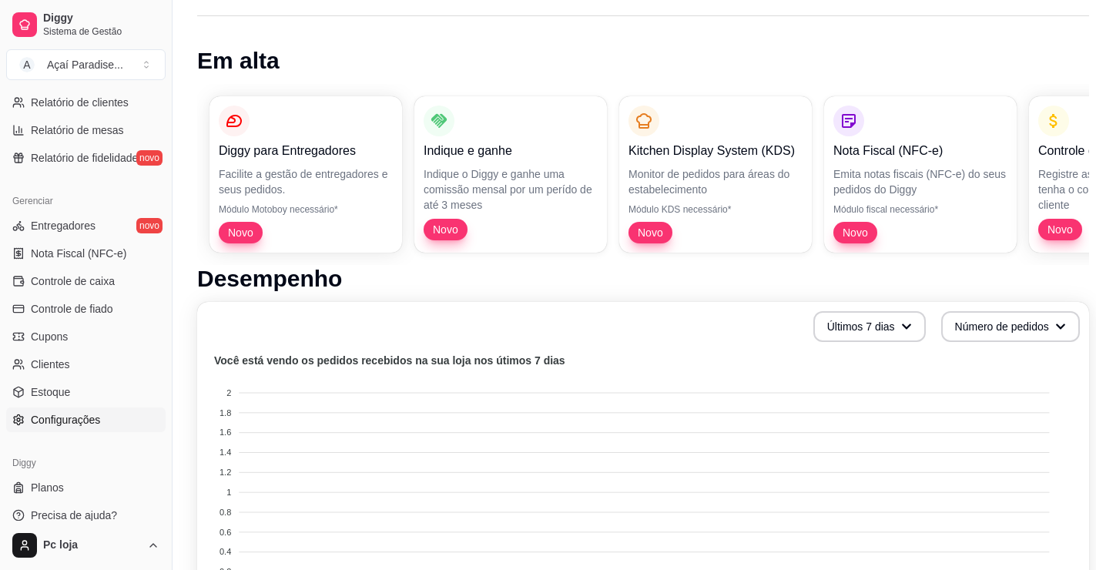
click at [69, 422] on span "Configurações" at bounding box center [65, 419] width 69 height 15
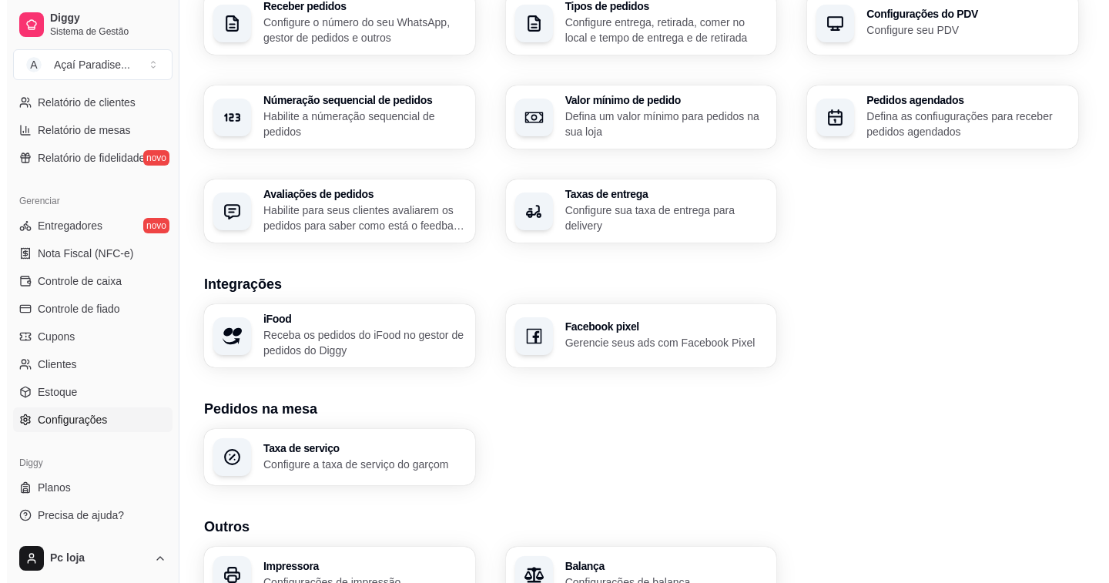
scroll to position [496, 0]
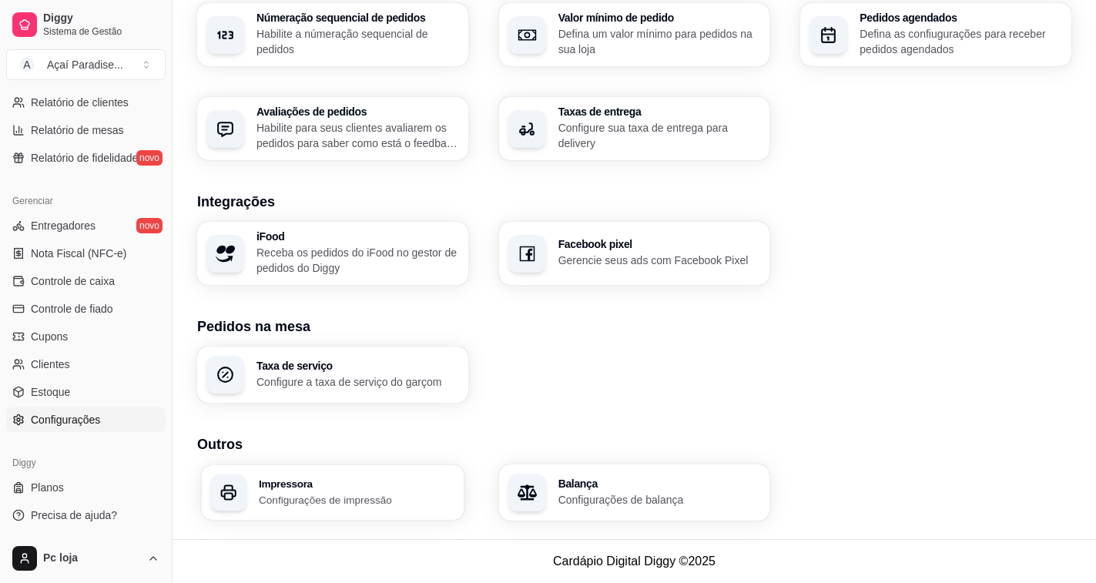
click at [308, 490] on div "Impressora Configurações de impressão" at bounding box center [357, 492] width 196 height 28
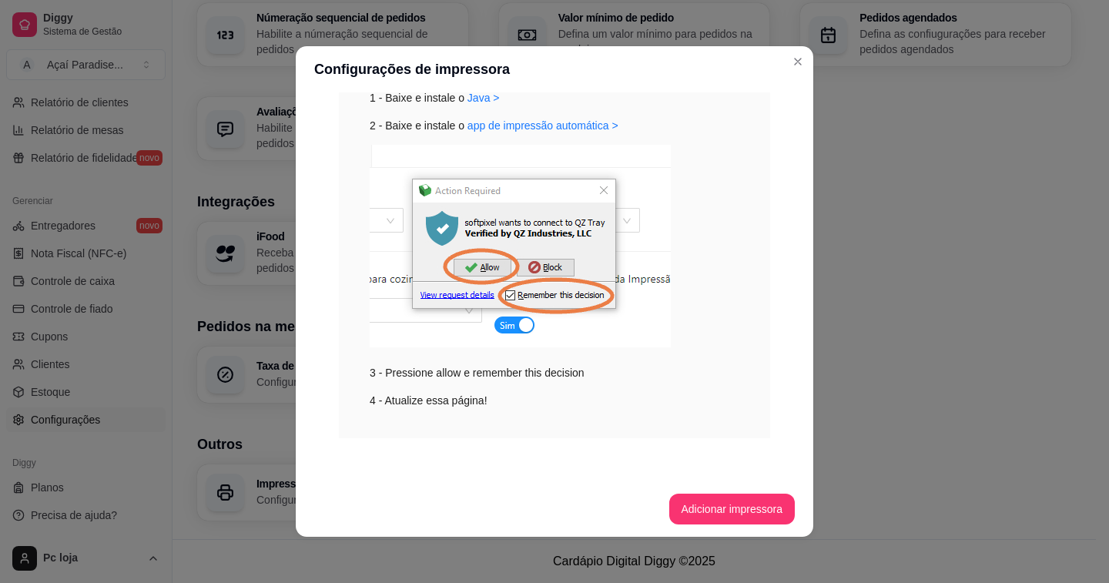
scroll to position [235, 0]
click at [694, 496] on button "Adicionar impressora" at bounding box center [732, 509] width 126 height 31
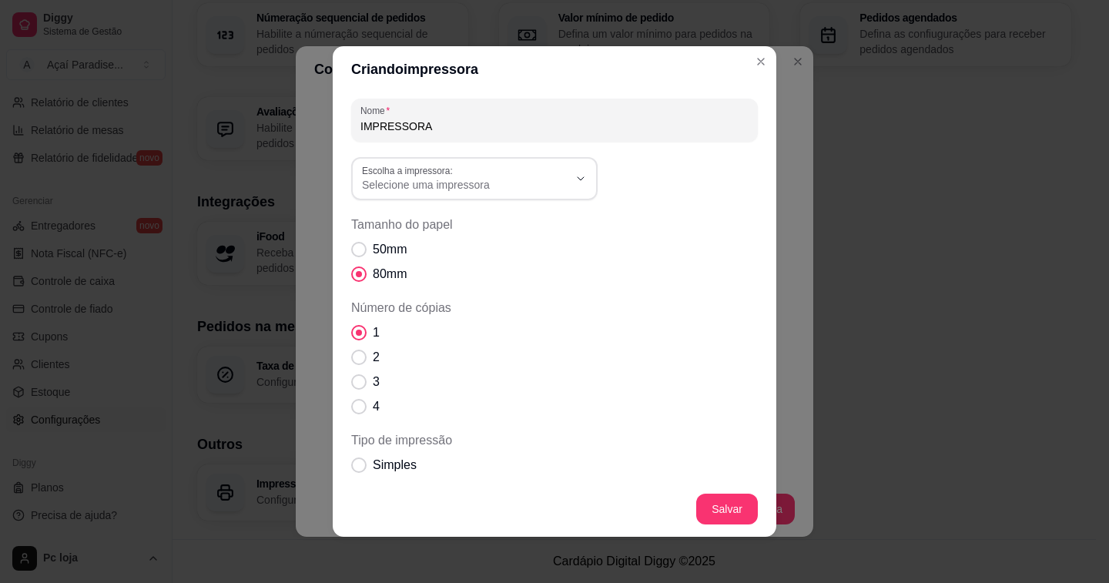
click at [547, 185] on span "Selecione uma impressora" at bounding box center [465, 184] width 206 height 15
click at [417, 270] on span "Jetway JP-800" at bounding box center [460, 272] width 198 height 15
type input "Jetway JP-800"
select select "Jetway JP-800"
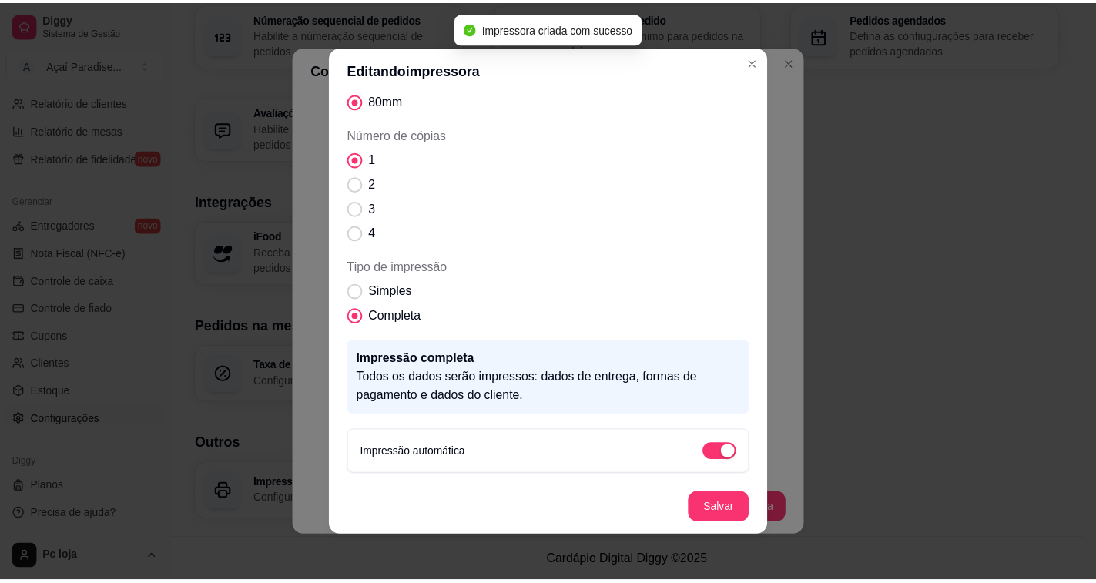
scroll to position [115, 0]
